Goal: Task Accomplishment & Management: Manage account settings

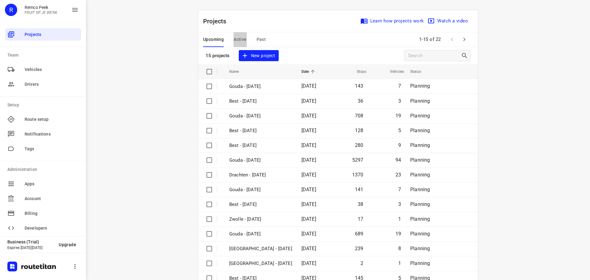
click at [239, 39] on span "Active" at bounding box center [240, 40] width 13 height 8
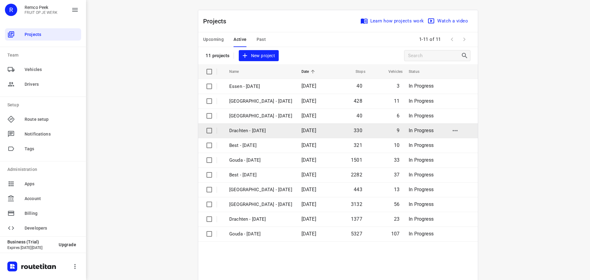
click at [258, 131] on p "Drachten - Tuesday" at bounding box center [260, 130] width 63 height 7
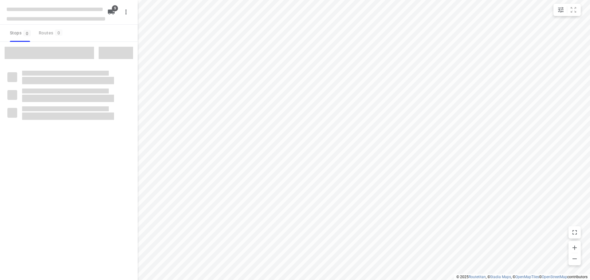
checkbox input "true"
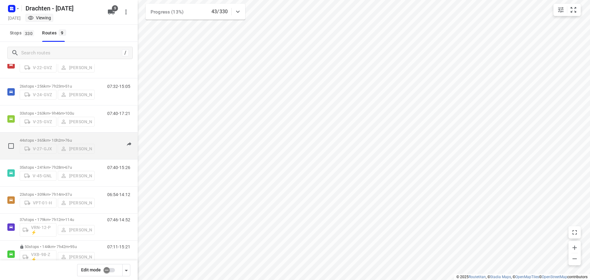
scroll to position [61, 0]
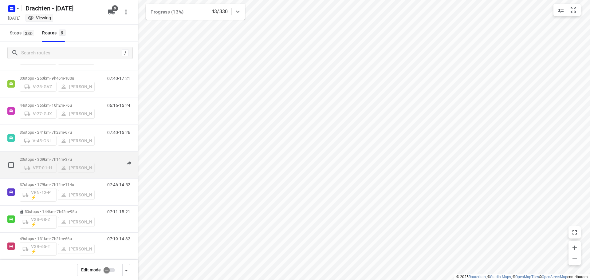
click at [85, 155] on div "23 stops • 309km • 7h14m • 37u VPT-01-H Wilma Wijma-Boonstra" at bounding box center [57, 165] width 75 height 22
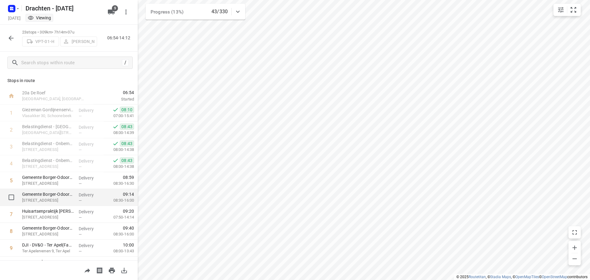
scroll to position [250, 0]
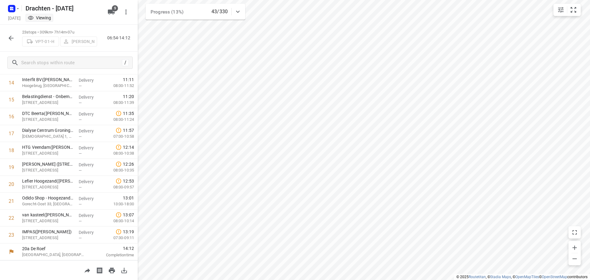
click at [10, 39] on icon "button" at bounding box center [10, 37] width 7 height 7
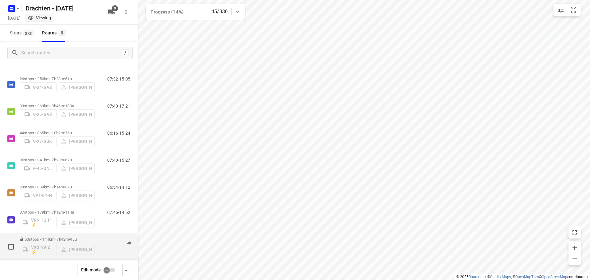
scroll to position [0, 0]
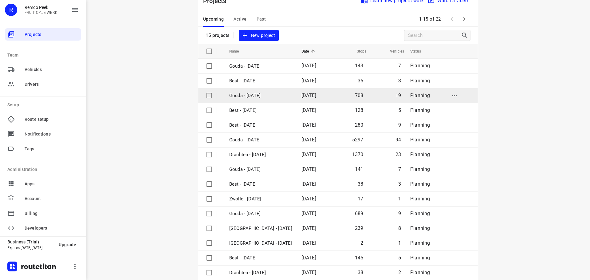
scroll to position [31, 0]
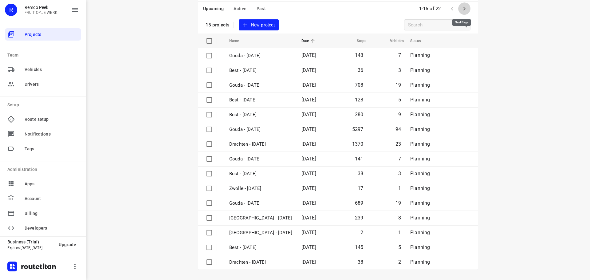
click at [461, 5] on icon "button" at bounding box center [464, 8] width 7 height 7
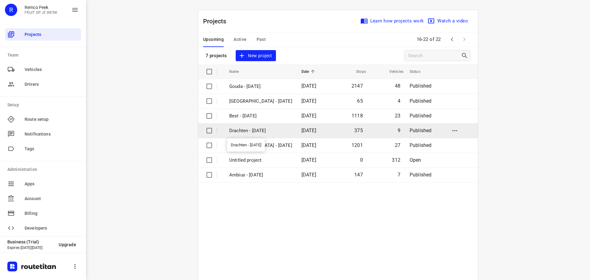
click at [240, 130] on p "Drachten - [DATE]" at bounding box center [260, 130] width 63 height 7
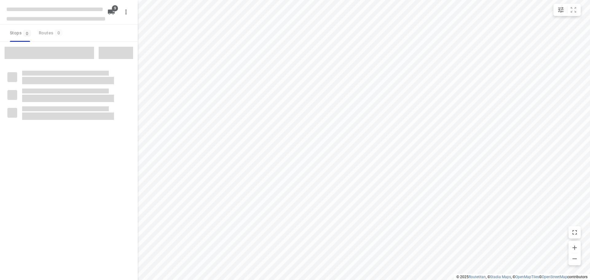
checkbox input "true"
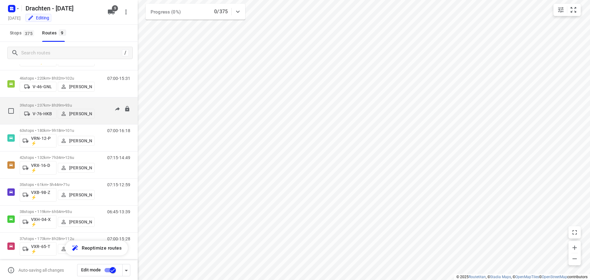
scroll to position [67, 0]
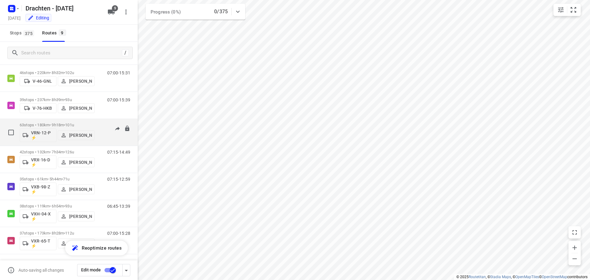
click at [41, 134] on p "VRN-12-P ⚡" at bounding box center [42, 135] width 23 height 10
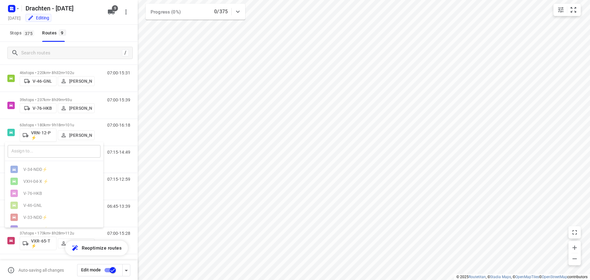
click at [65, 152] on input "text" at bounding box center [54, 151] width 93 height 13
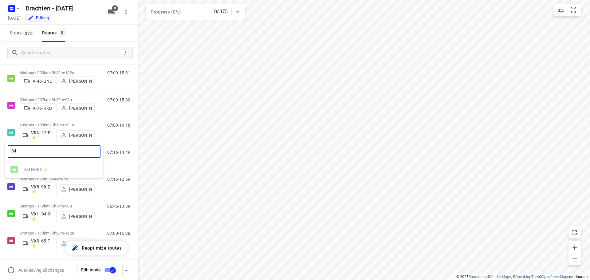
type input "04"
click at [103, 37] on div at bounding box center [295, 140] width 590 height 280
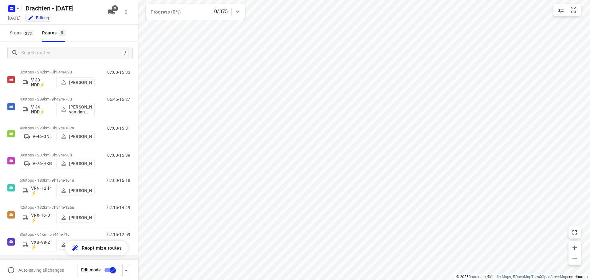
scroll to position [0, 0]
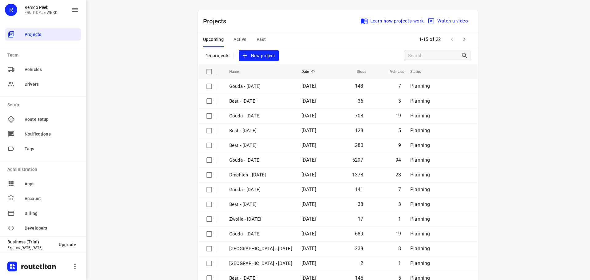
click at [238, 40] on span "Active" at bounding box center [240, 40] width 13 height 8
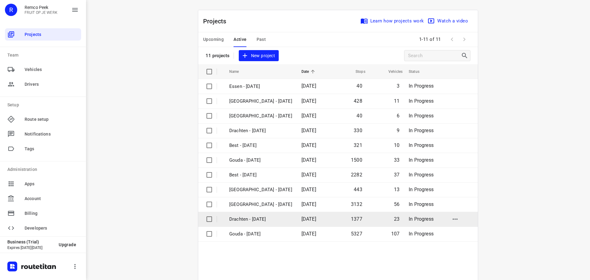
click at [249, 219] on p "Drachten - [DATE]" at bounding box center [260, 219] width 63 height 7
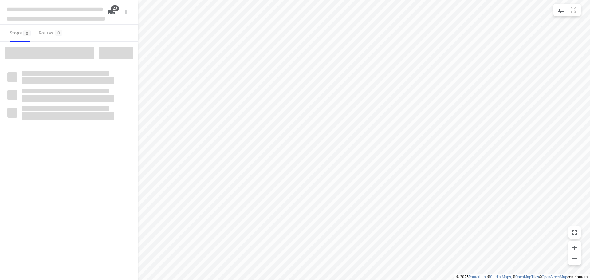
checkbox input "true"
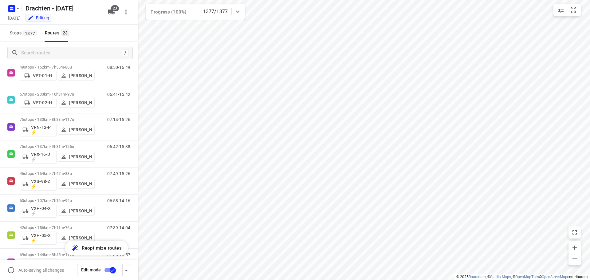
scroll to position [446, 0]
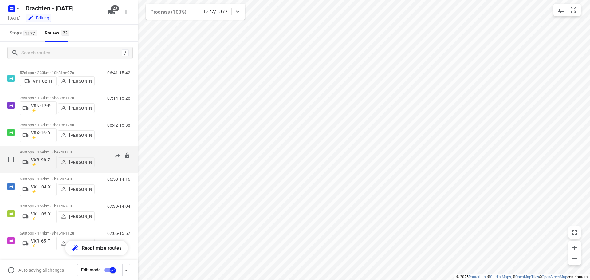
click at [50, 152] on p "46 stops • 164km • 7h47m • 83u" at bounding box center [57, 152] width 75 height 5
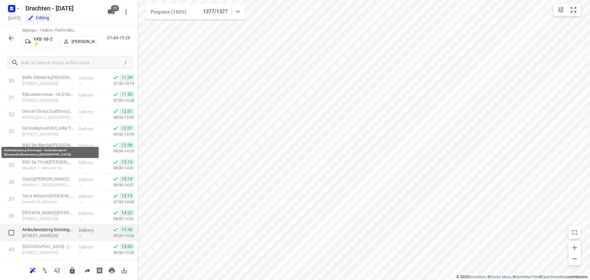
scroll to position [638, 0]
